Goal: Task Accomplishment & Management: Complete application form

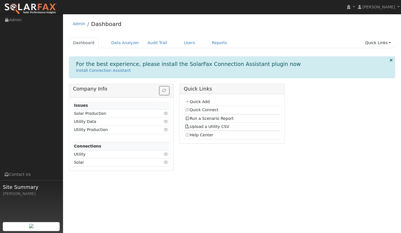
click at [195, 100] on link "Quick Add" at bounding box center [197, 102] width 25 height 4
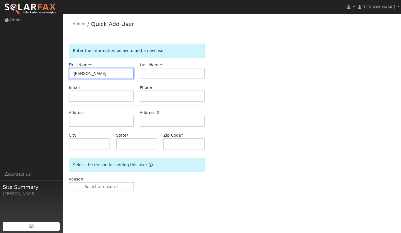
type input "[PERSON_NAME]"
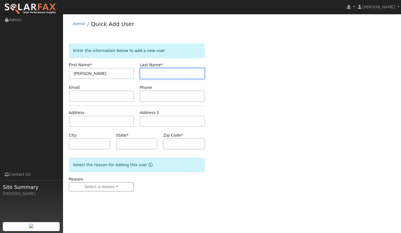
click at [176, 72] on input "text" at bounding box center [172, 73] width 65 height 11
type input "[PERSON_NAME]"
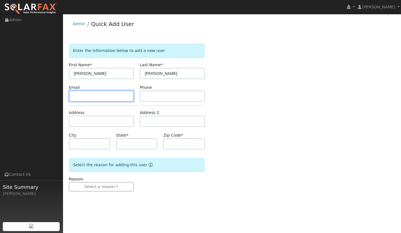
click at [108, 93] on input "text" at bounding box center [101, 96] width 65 height 11
paste input "[EMAIL_ADDRESS][DOMAIN_NAME]"
type input "tmfenny@yahoo.com"
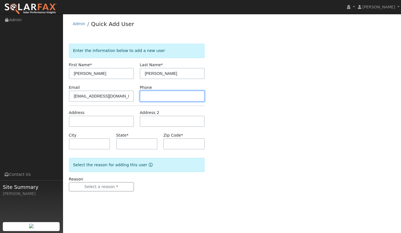
click at [163, 93] on input "text" at bounding box center [172, 96] width 65 height 11
paste input "805-878-1525"
type input "805-878-1525"
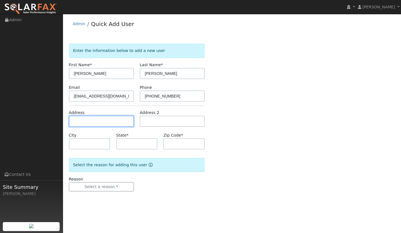
click at [109, 121] on input "text" at bounding box center [101, 121] width 65 height 11
paste input "4642 Orcutt Rd Sanata Maria 93455"
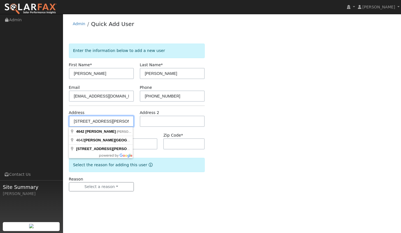
type input "4642 Orcutt Road"
type input "Orcutt"
type input "CA"
type input "93455"
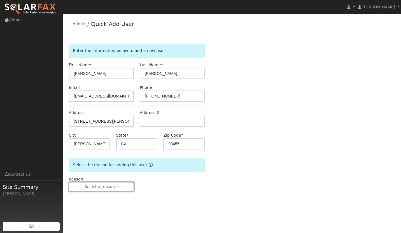
click at [104, 190] on button "Select a reason" at bounding box center [101, 188] width 65 height 10
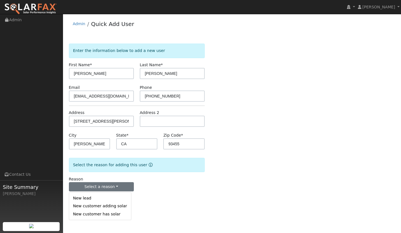
click at [96, 201] on link "New lead" at bounding box center [100, 199] width 62 height 8
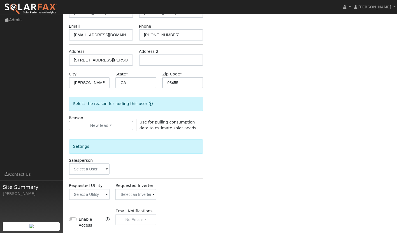
scroll to position [62, 0]
click at [94, 190] on input "text" at bounding box center [89, 194] width 41 height 11
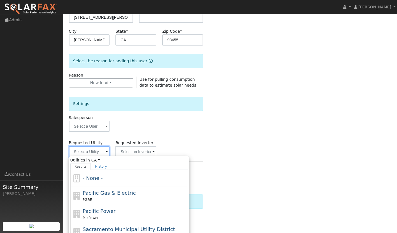
scroll to position [105, 0]
click at [91, 192] on span "Pacific Gas & Electric" at bounding box center [109, 193] width 53 height 6
type input "Pacific Gas & Electric"
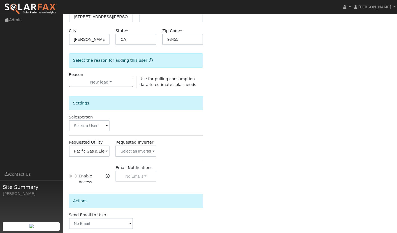
scroll to position [129, 0]
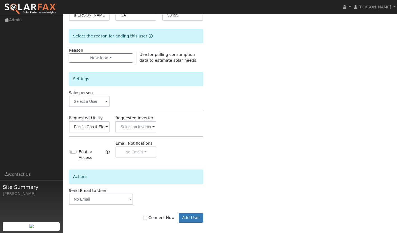
click at [148, 217] on label "Connect Now" at bounding box center [158, 218] width 31 height 6
click at [147, 217] on input "Connect Now" at bounding box center [145, 218] width 4 height 4
checkbox input "true"
click at [189, 217] on button "Add User" at bounding box center [191, 219] width 24 height 10
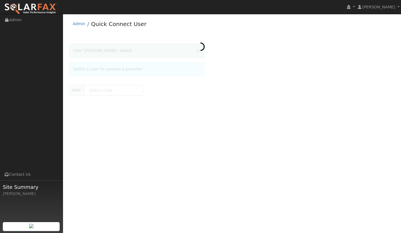
type input "Tim Fennessy"
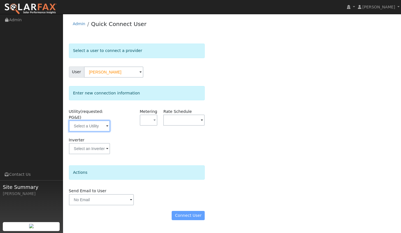
click at [90, 127] on input "text" at bounding box center [89, 126] width 41 height 11
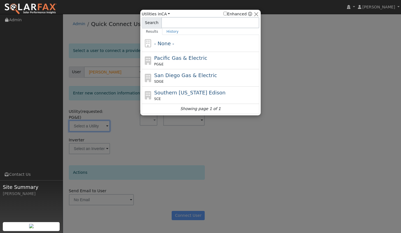
click at [175, 59] on span "Pacific Gas & Electric" at bounding box center [180, 58] width 53 height 6
type input "PG&E"
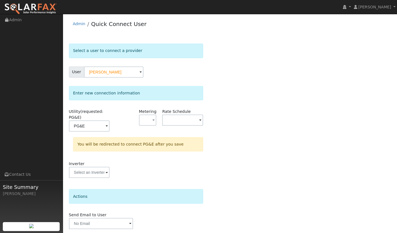
scroll to position [19, 0]
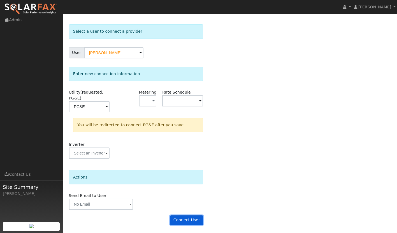
click at [191, 220] on button "Connect User" at bounding box center [186, 221] width 33 height 10
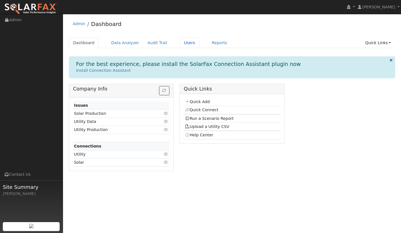
click at [182, 43] on link "Users" at bounding box center [190, 43] width 20 height 10
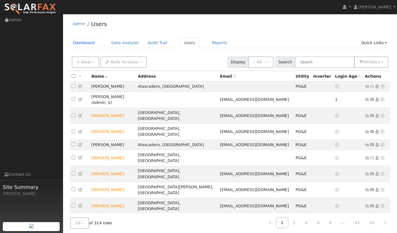
click at [77, 45] on link "Dashboard" at bounding box center [84, 43] width 30 height 10
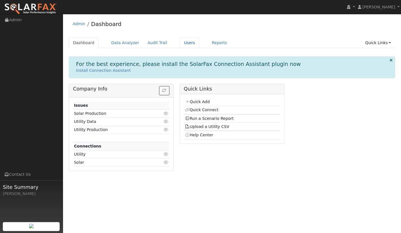
click at [180, 45] on link "Users" at bounding box center [190, 43] width 20 height 10
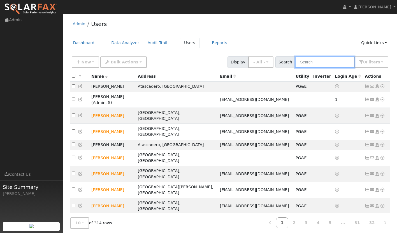
click at [328, 63] on input "text" at bounding box center [324, 62] width 59 height 11
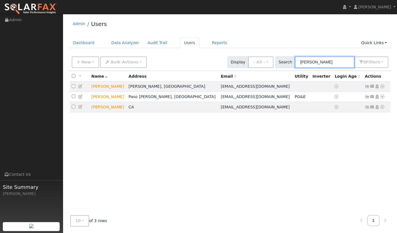
type input "tim"
click at [381, 88] on icon at bounding box center [382, 87] width 5 height 4
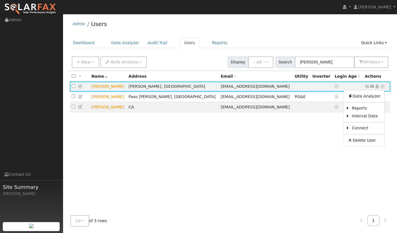
click at [0, 0] on link "Utility" at bounding box center [0, 0] width 0 height 0
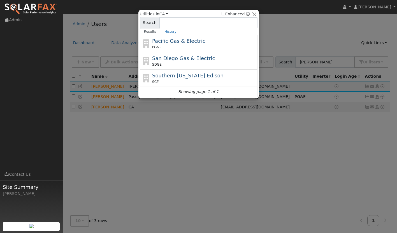
click at [195, 40] on span "Pacific Gas & Electric" at bounding box center [178, 41] width 53 height 6
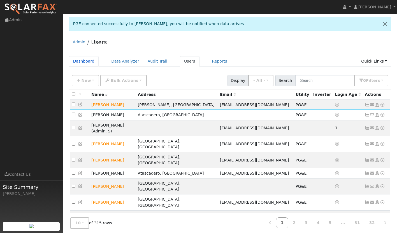
click at [88, 61] on link "Dashboard" at bounding box center [84, 61] width 30 height 10
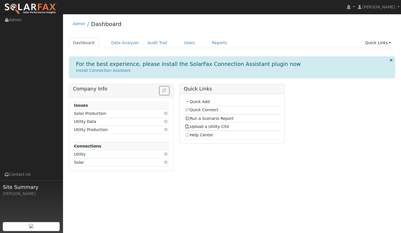
click at [200, 100] on link "Quick Add" at bounding box center [197, 102] width 25 height 4
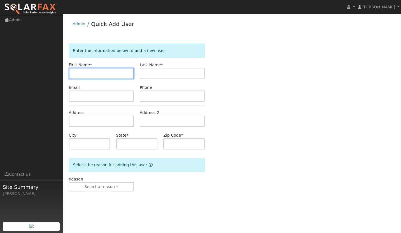
type input "a"
type input "[PERSON_NAME]"
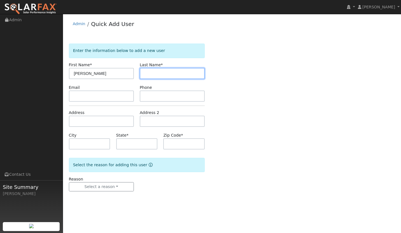
click at [146, 78] on input "text" at bounding box center [172, 73] width 65 height 11
type input "[PERSON_NAME] RD"
click at [225, 88] on div "Enter the information below to add a new user First Name * [PERSON_NAME] Last N…" at bounding box center [232, 123] width 326 height 159
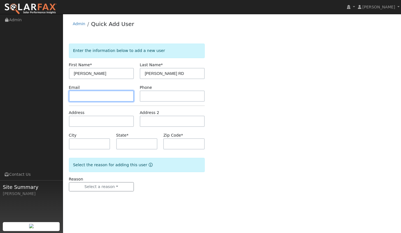
click at [96, 98] on input "text" at bounding box center [101, 96] width 65 height 11
paste input "[EMAIL_ADDRESS][DOMAIN_NAME]"
type input "tmiles805@gmail.com"
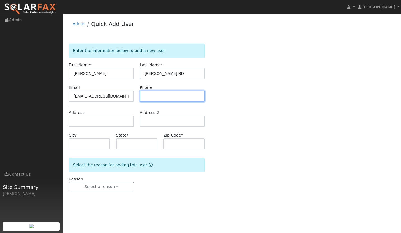
click at [172, 96] on input "text" at bounding box center [172, 96] width 65 height 11
paste input "408-220-5551"
type input "408-220-5551"
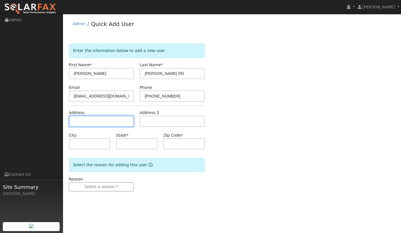
click at [94, 122] on input "text" at bounding box center [101, 121] width 65 height 11
paste input "tmiles805@gmail.com"
type input "tmiles805@gmail.com"
drag, startPoint x: 119, startPoint y: 118, endPoint x: 64, endPoint y: 131, distance: 56.9
click at [64, 131] on div "User Profile First name Last name Email Email Notifications No Emails No Emails…" at bounding box center [232, 123] width 338 height 219
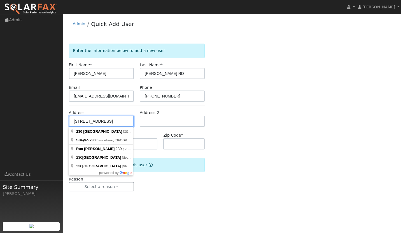
type input "230 North Suey Road"
type input "Santa Maria"
type input "CA"
type input "93454"
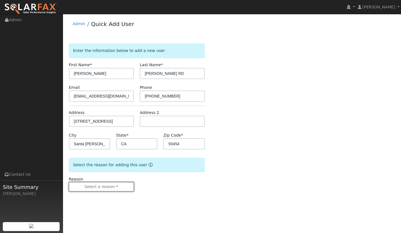
click at [100, 185] on button "Select a reason" at bounding box center [101, 188] width 65 height 10
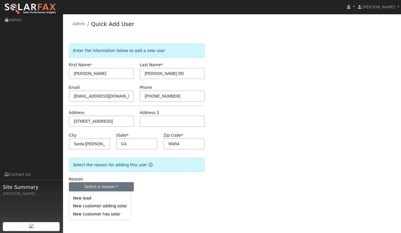
click at [92, 198] on link "New lead" at bounding box center [100, 199] width 62 height 8
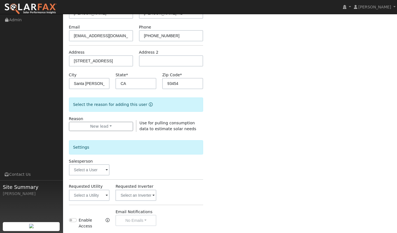
scroll to position [61, 0]
click at [83, 194] on input "text" at bounding box center [89, 195] width 41 height 11
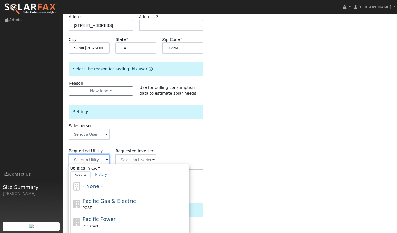
scroll to position [96, 0]
click at [104, 204] on span "Pacific Gas & Electric" at bounding box center [109, 201] width 53 height 6
type input "Pacific Gas & Electric"
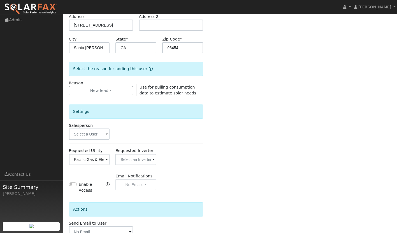
scroll to position [129, 0]
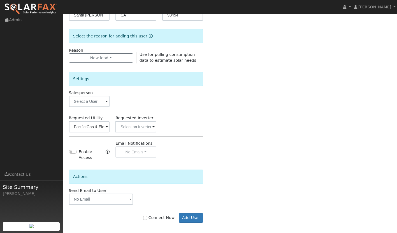
click at [149, 214] on div "Connect Now Add User" at bounding box center [136, 219] width 140 height 10
click at [147, 216] on input "Connect Now" at bounding box center [145, 218] width 4 height 4
checkbox input "true"
click at [189, 215] on button "Add User" at bounding box center [191, 219] width 24 height 10
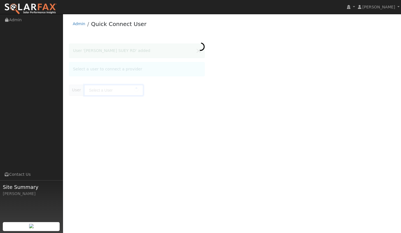
type input "[PERSON_NAME] SUEY RD"
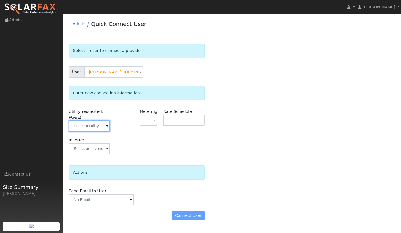
click at [92, 125] on input "text" at bounding box center [89, 126] width 41 height 11
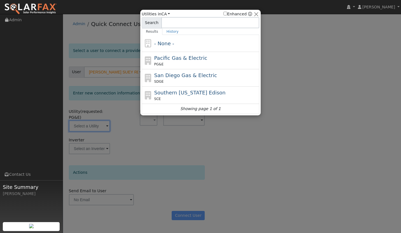
click at [170, 60] on span "Pacific Gas & Electric" at bounding box center [180, 58] width 53 height 6
type input "PG&E"
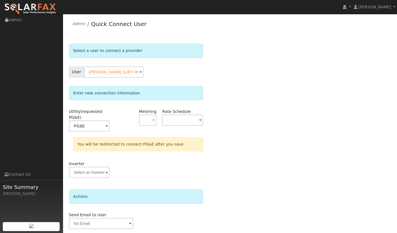
scroll to position [19, 0]
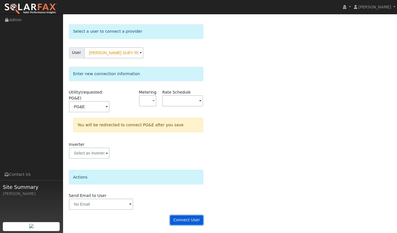
click at [189, 217] on button "Connect User" at bounding box center [186, 221] width 33 height 10
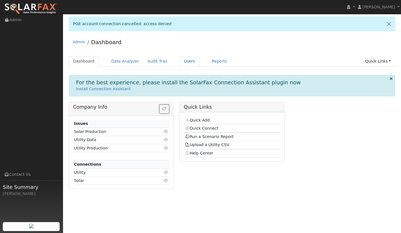
click at [180, 62] on link "Users" at bounding box center [190, 61] width 20 height 10
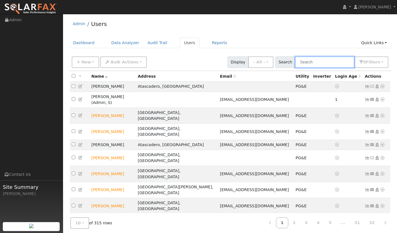
click at [308, 66] on input "text" at bounding box center [324, 62] width 59 height 11
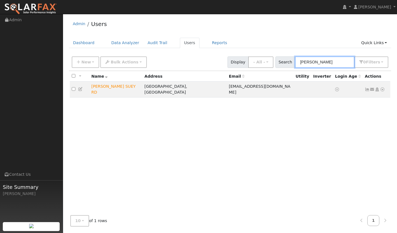
type input "TYRON"
click at [382, 88] on icon at bounding box center [382, 90] width 5 height 4
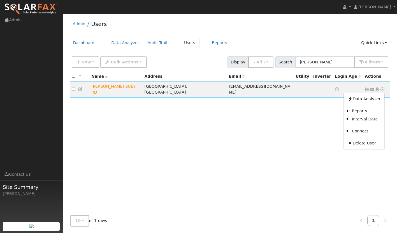
click at [0, 0] on link "Utility" at bounding box center [0, 0] width 0 height 0
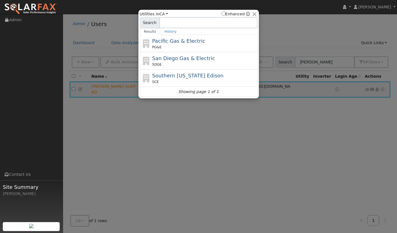
click at [183, 47] on div "PG&E" at bounding box center [204, 47] width 104 height 5
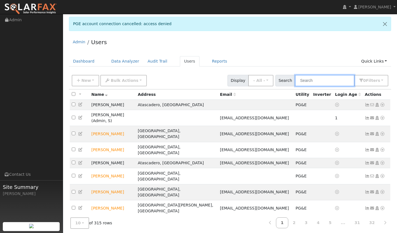
click at [318, 84] on input "text" at bounding box center [324, 80] width 59 height 11
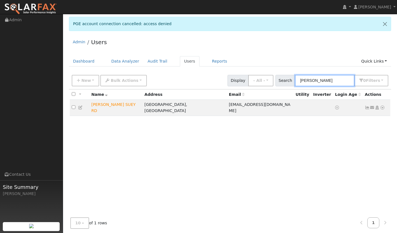
type input "TYRONE"
click at [382, 107] on icon at bounding box center [382, 108] width 5 height 4
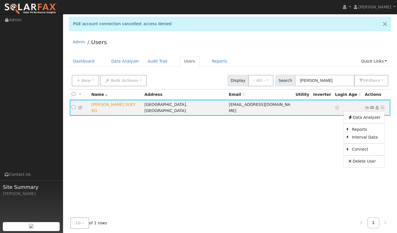
click at [361, 158] on link "Delete User" at bounding box center [364, 162] width 41 height 8
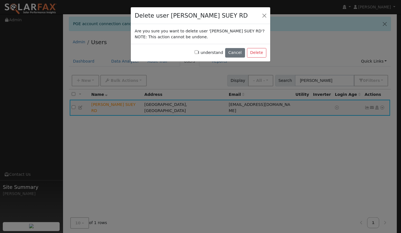
click at [214, 50] on label "I understand" at bounding box center [209, 53] width 29 height 6
click at [198, 50] on input "I understand" at bounding box center [197, 52] width 4 height 4
checkbox input "true"
click at [255, 51] on button "Delete" at bounding box center [256, 53] width 19 height 10
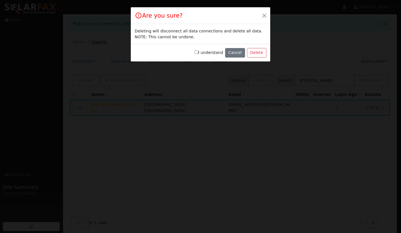
click at [206, 53] on label "I understand" at bounding box center [209, 53] width 29 height 6
click at [198, 53] on input "I understand" at bounding box center [197, 52] width 4 height 4
checkbox input "true"
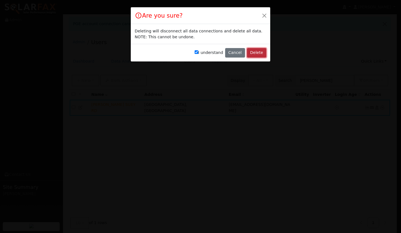
click at [253, 55] on button "Delete" at bounding box center [256, 53] width 19 height 10
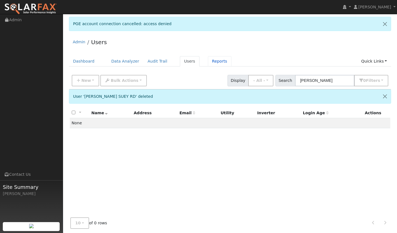
click at [213, 64] on link "Reports" at bounding box center [220, 61] width 24 height 10
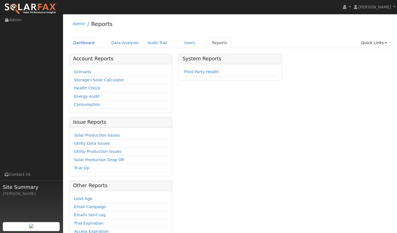
click at [83, 46] on link "Dashboard" at bounding box center [84, 43] width 30 height 10
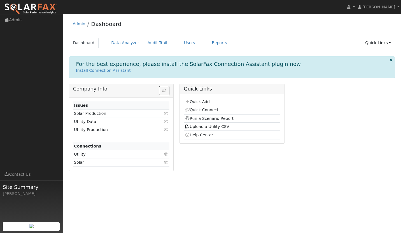
click at [204, 100] on link "Quick Add" at bounding box center [197, 102] width 25 height 4
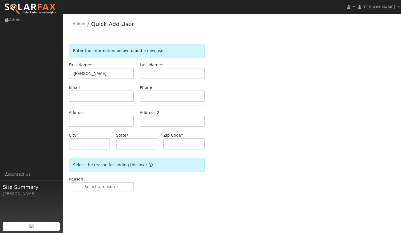
type input "[PERSON_NAME]"
click at [155, 77] on input "text" at bounding box center [172, 73] width 65 height 11
type input "MILES- SUEY RD"
click at [96, 94] on input "text" at bounding box center [101, 96] width 65 height 11
paste input "[EMAIL_ADDRESS][DOMAIN_NAME]"
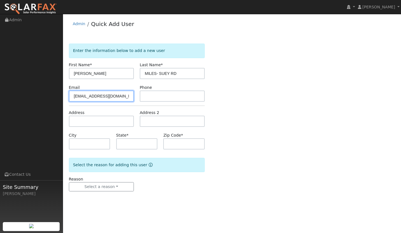
type input "[EMAIL_ADDRESS][DOMAIN_NAME]"
click at [151, 93] on input "text" at bounding box center [172, 96] width 65 height 11
paste input "[PHONE_NUMBER]"
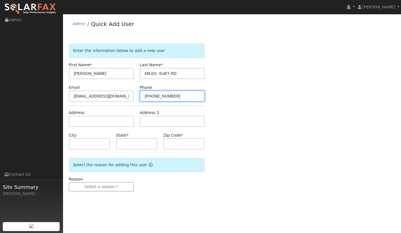
type input "408-220-5551"
click at [80, 119] on input "text" at bounding box center [101, 121] width 65 height 11
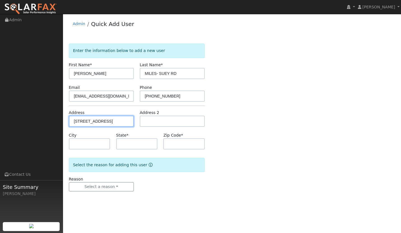
type input "230 North Suey Road"
type input "Santa Maria"
type input "CA"
type input "93454"
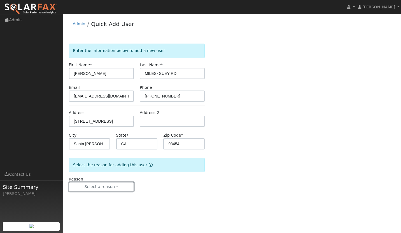
click at [100, 188] on button "Select a reason" at bounding box center [101, 188] width 65 height 10
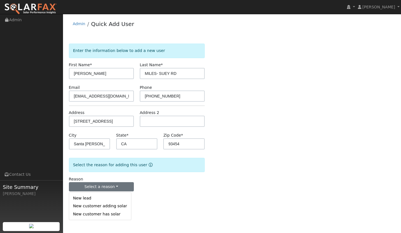
click at [95, 198] on link "New lead" at bounding box center [100, 199] width 62 height 8
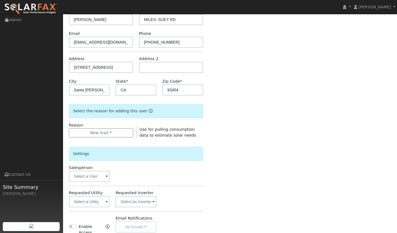
scroll to position [54, 0]
click at [94, 203] on input "text" at bounding box center [89, 201] width 41 height 11
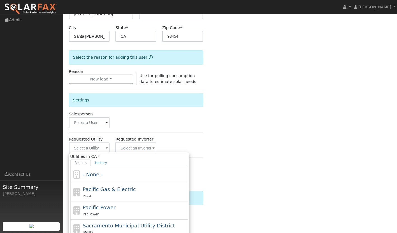
click at [106, 190] on span "Pacific Gas & Electric" at bounding box center [109, 190] width 53 height 6
type input "Pacific Gas & Electric"
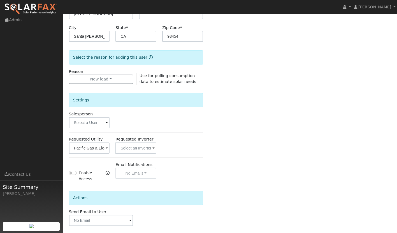
scroll to position [129, 0]
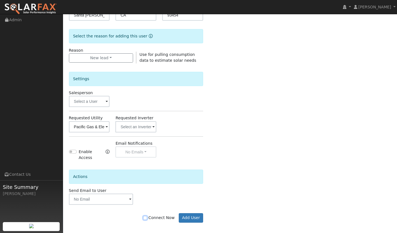
click at [147, 216] on input "Connect Now" at bounding box center [145, 218] width 4 height 4
checkbox input "true"
click at [193, 217] on button "Add User" at bounding box center [191, 219] width 24 height 10
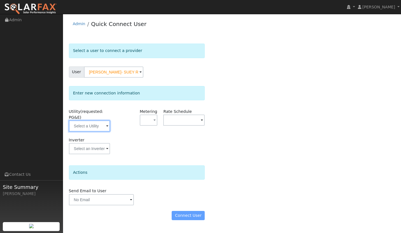
click at [102, 127] on input "text" at bounding box center [89, 126] width 41 height 11
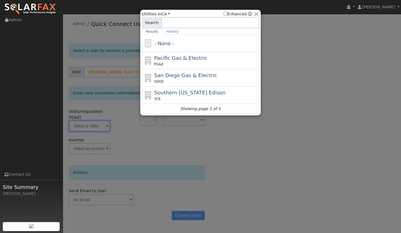
click at [173, 64] on div "PG&E" at bounding box center [206, 64] width 104 height 5
type input "PG&E"
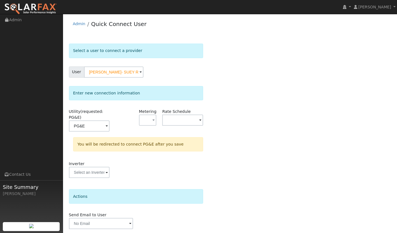
scroll to position [19, 0]
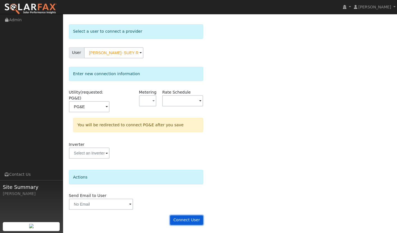
click at [187, 220] on button "Connect User" at bounding box center [186, 221] width 33 height 10
